Goal: Transaction & Acquisition: Download file/media

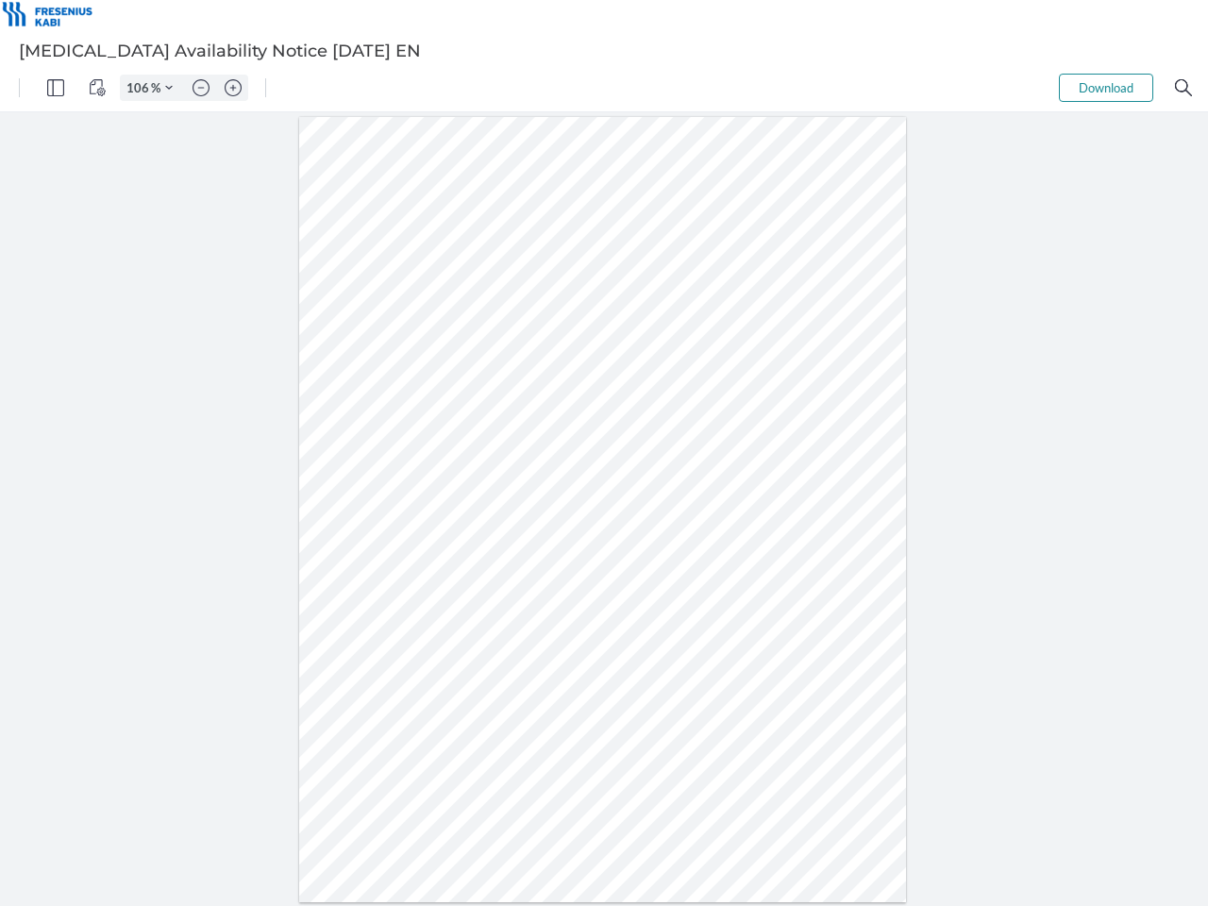
click at [56, 88] on img "Panel" at bounding box center [55, 87] width 17 height 17
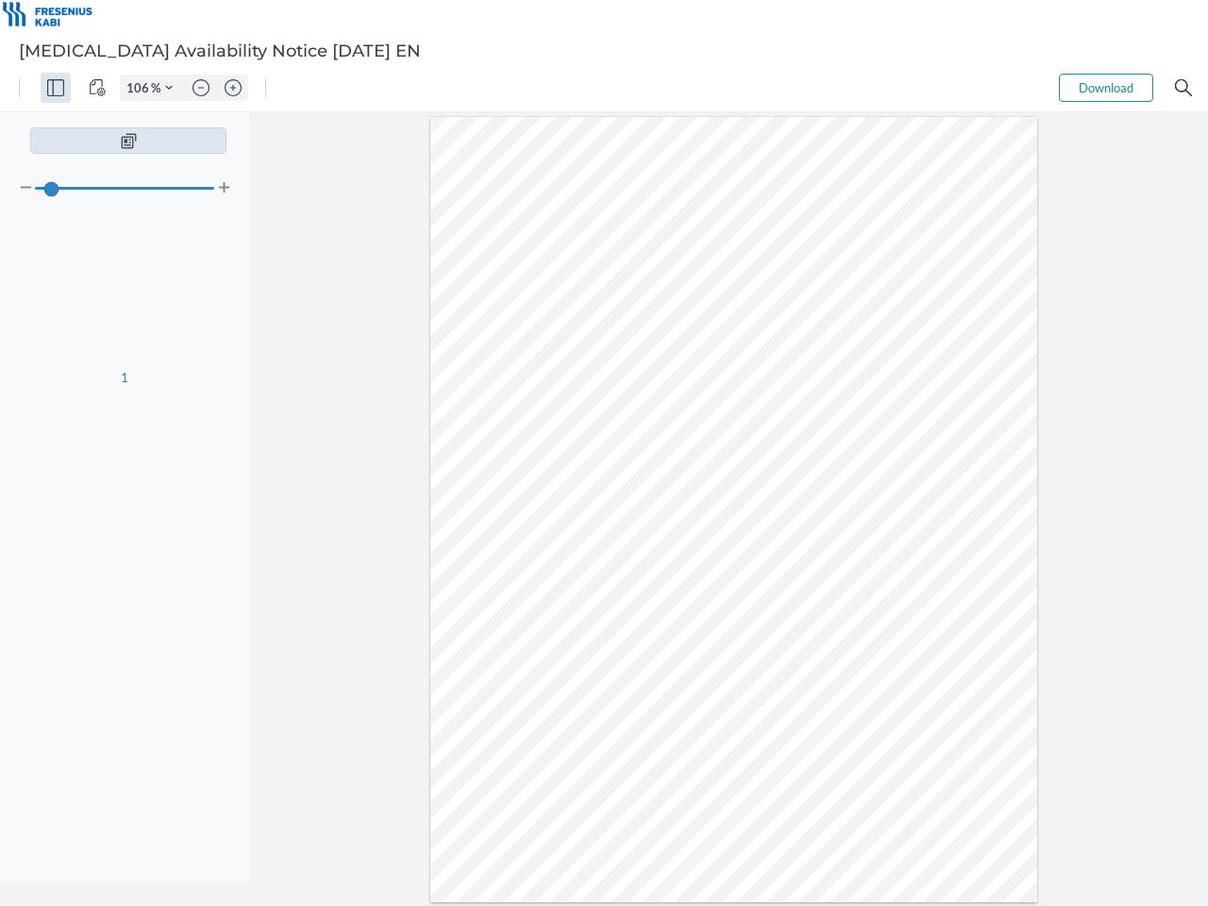
click at [97, 88] on img "View Controls" at bounding box center [97, 87] width 17 height 17
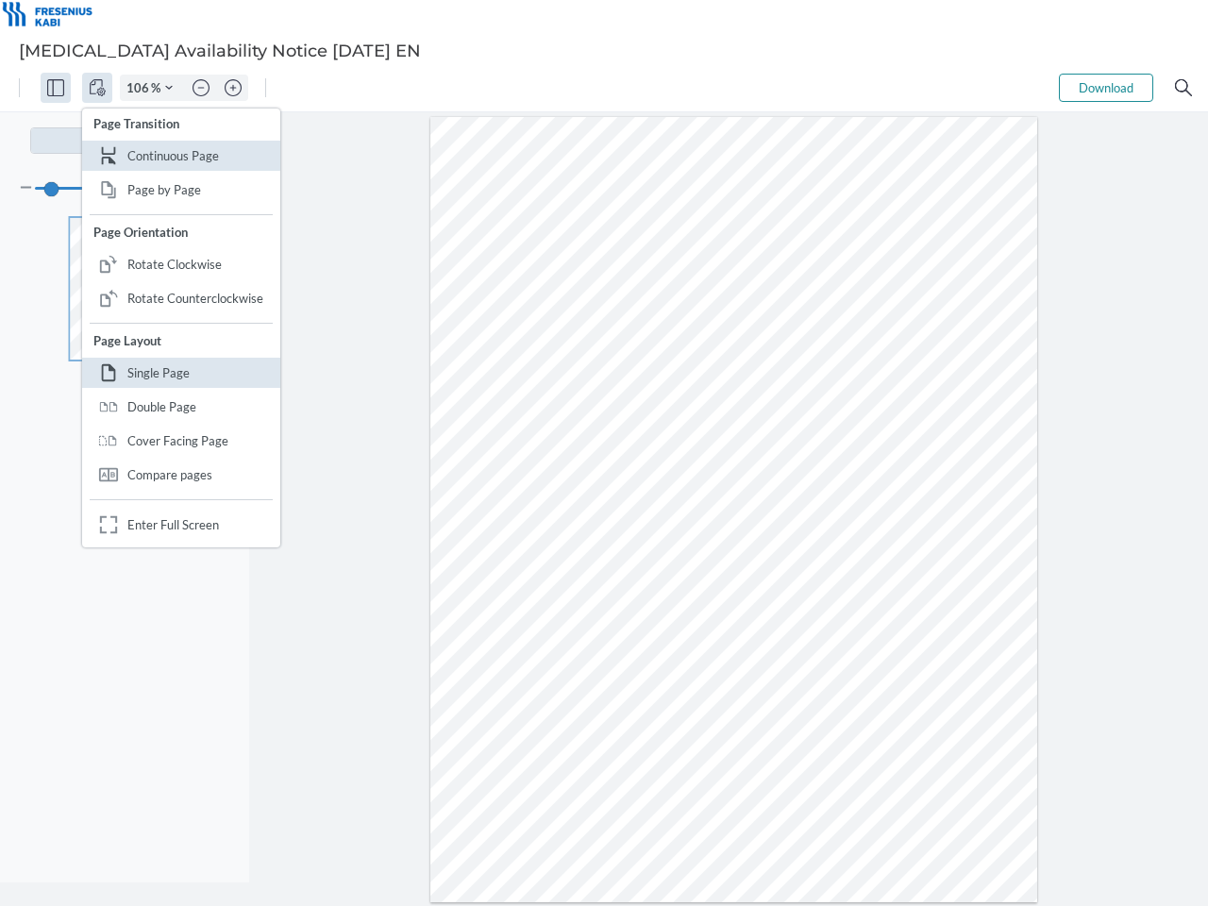
click at [141, 88] on input "106" at bounding box center [136, 87] width 30 height 17
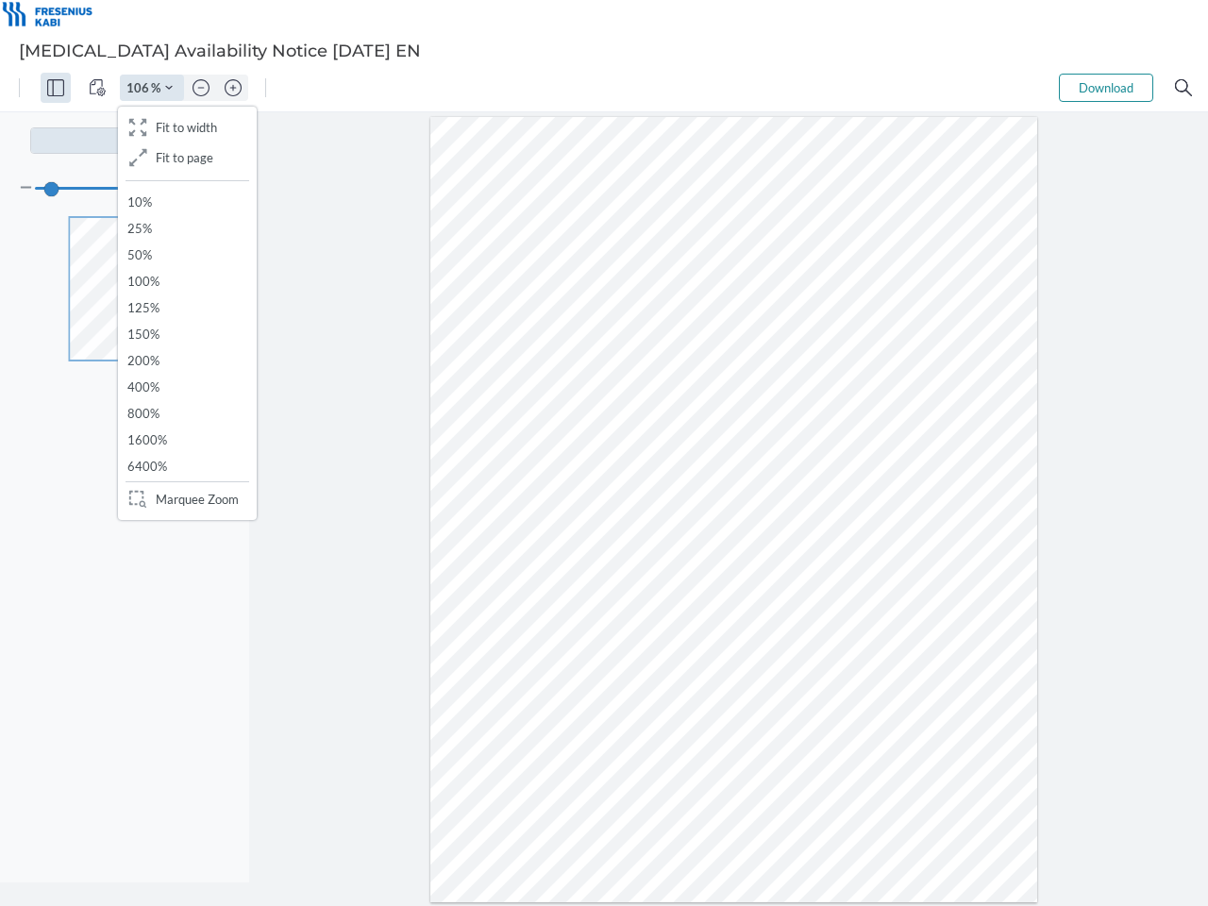
click at [169, 88] on img "Zoom Controls" at bounding box center [169, 88] width 8 height 8
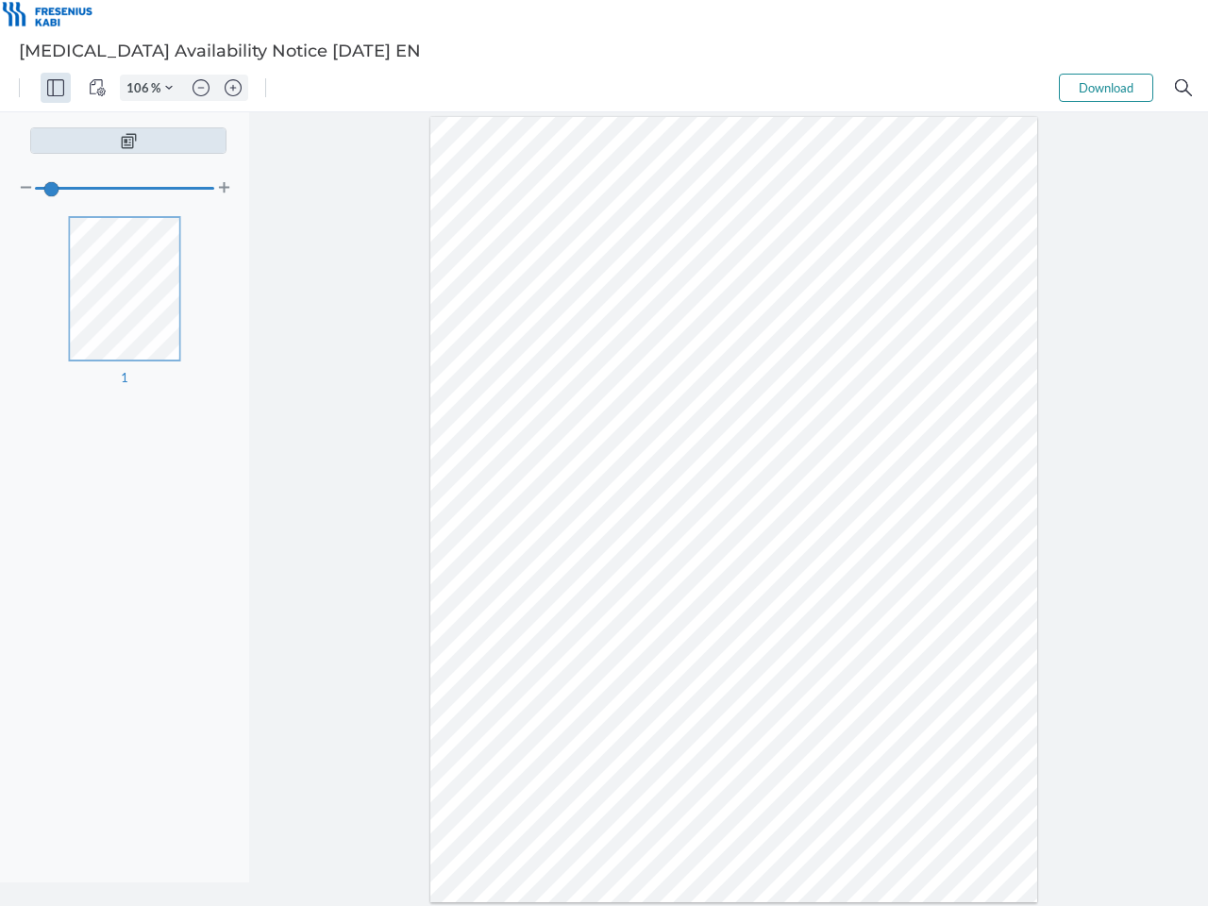
click at [201, 88] on img "Zoom out" at bounding box center [201, 87] width 17 height 17
click at [233, 88] on img "Zoom in" at bounding box center [233, 87] width 17 height 17
type input "106"
click at [1106, 88] on button "Download" at bounding box center [1106, 88] width 94 height 28
click at [1184, 88] on img "Search" at bounding box center [1183, 87] width 17 height 17
